Goal: Information Seeking & Learning: Learn about a topic

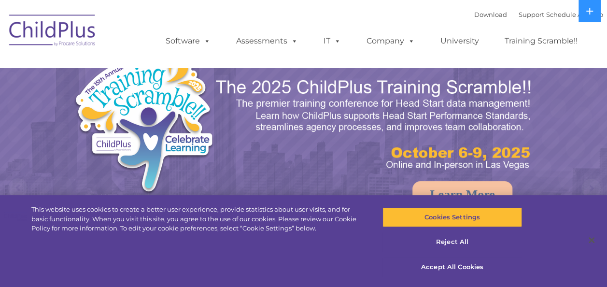
select select "MEDIUM"
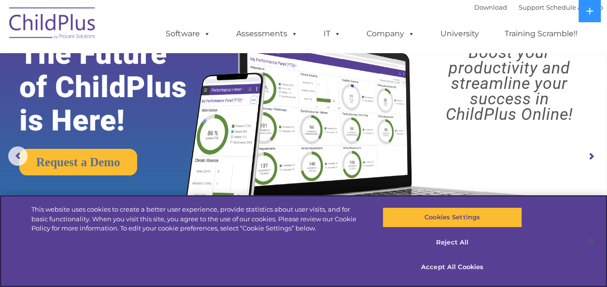
scroll to position [32, 0]
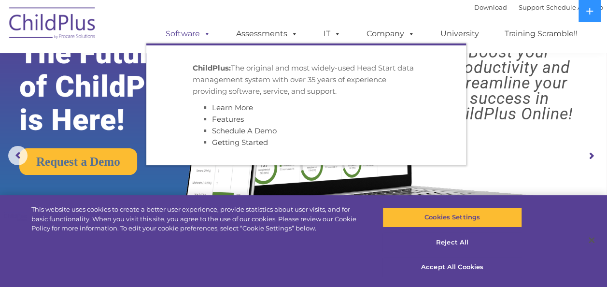
click at [206, 36] on span at bounding box center [205, 33] width 11 height 9
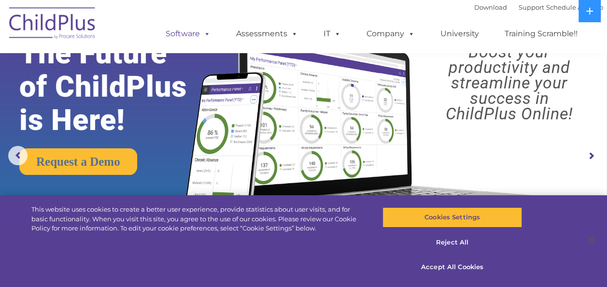
click at [206, 36] on span at bounding box center [205, 33] width 11 height 9
click at [274, 32] on link "Assessments" at bounding box center [266, 33] width 81 height 19
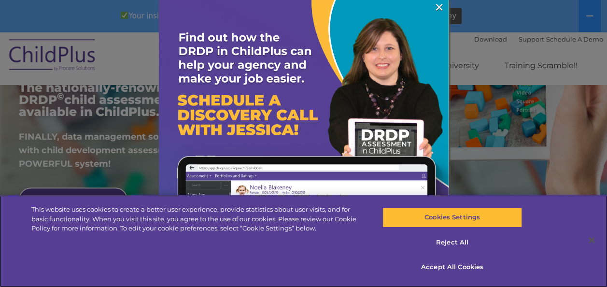
scroll to position [198, 0]
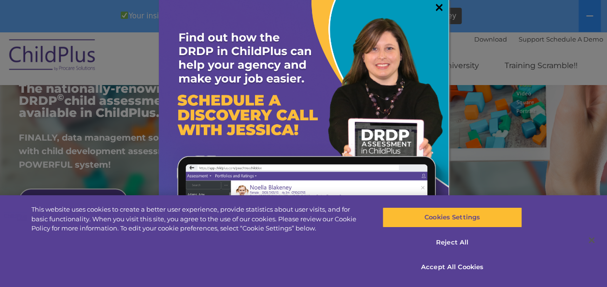
click at [433, 6] on link "×" at bounding box center [438, 7] width 11 height 10
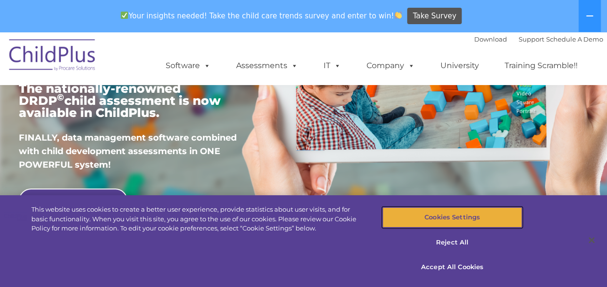
click at [460, 218] on button "Cookies Settings" at bounding box center [451, 217] width 139 height 20
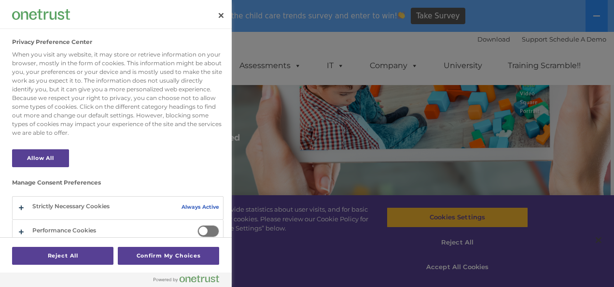
click at [444, 205] on div at bounding box center [307, 143] width 614 height 287
click at [221, 12] on button "Close" at bounding box center [220, 15] width 21 height 21
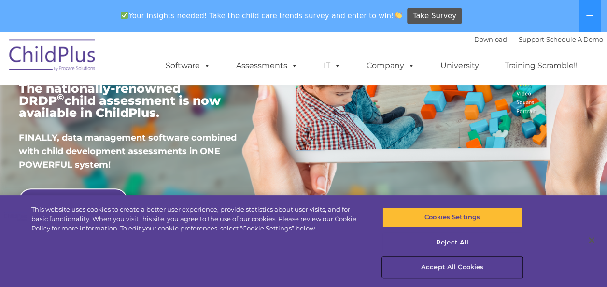
click at [447, 267] on button "Accept All Cookies" at bounding box center [451, 267] width 139 height 20
